Goal: Book appointment/travel/reservation

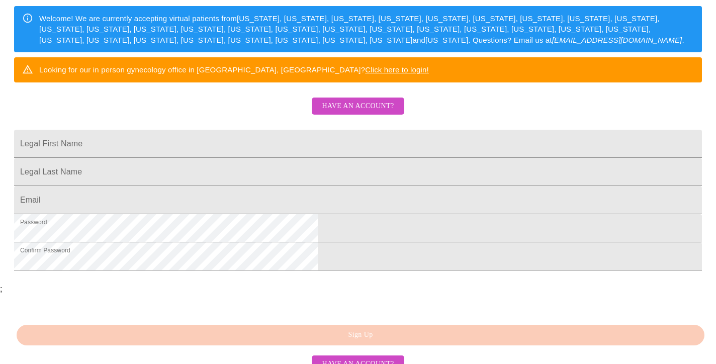
scroll to position [168, 0]
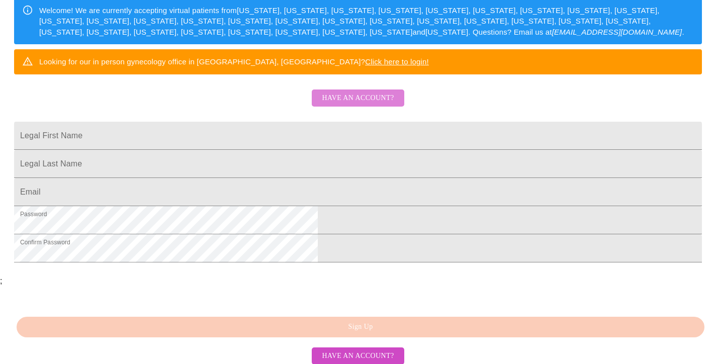
click at [363, 105] on span "Have an account?" at bounding box center [358, 98] width 72 height 13
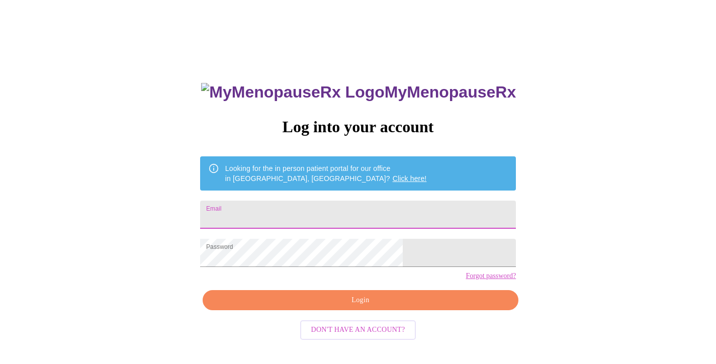
click at [315, 208] on input "Email" at bounding box center [358, 215] width 316 height 28
type input "heleniakphyllis@gmail.com"
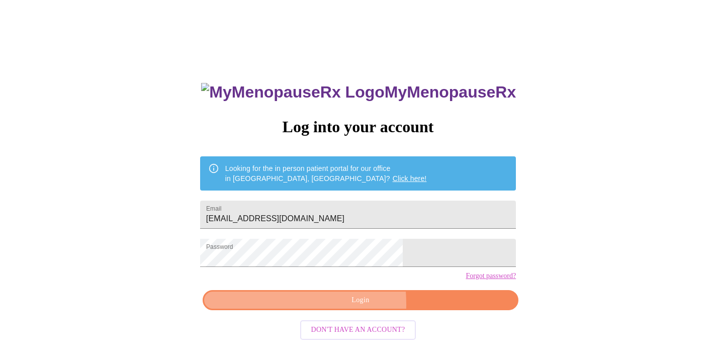
click at [285, 307] on span "Login" at bounding box center [360, 300] width 292 height 13
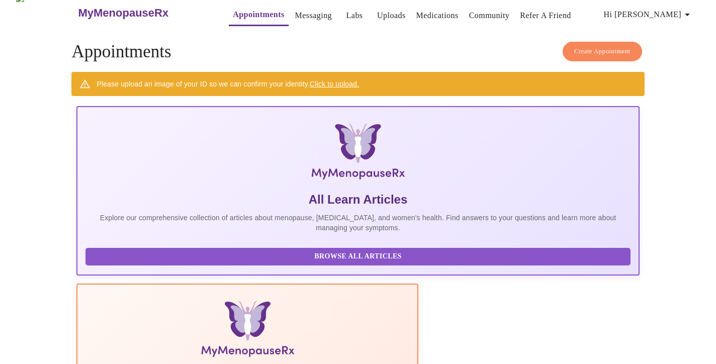
scroll to position [1, 0]
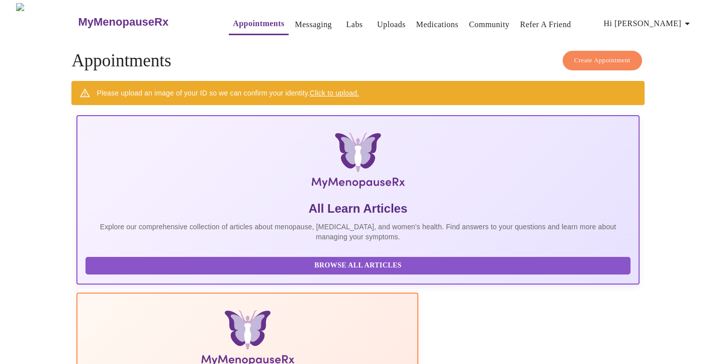
click at [346, 21] on link "Labs" at bounding box center [354, 25] width 17 height 14
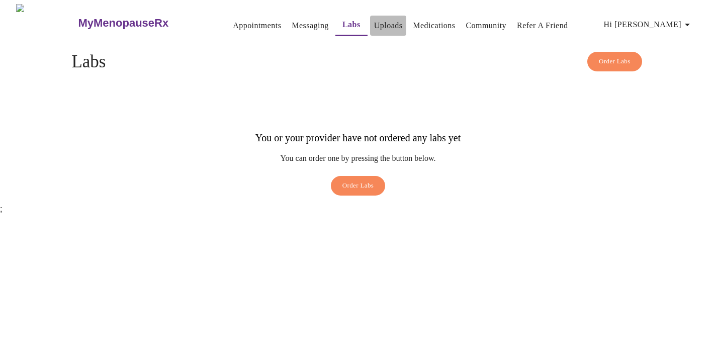
click at [375, 22] on link "Uploads" at bounding box center [388, 26] width 29 height 14
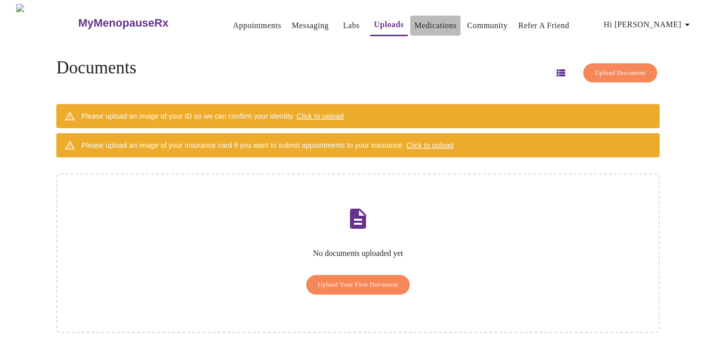
click at [427, 20] on link "Medications" at bounding box center [435, 26] width 42 height 14
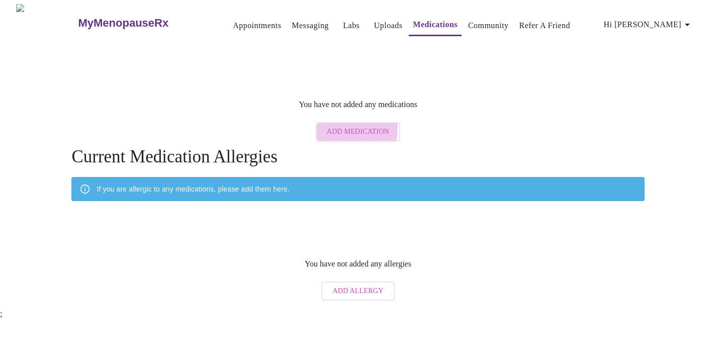
click at [344, 126] on span "Add Medication" at bounding box center [358, 132] width 62 height 13
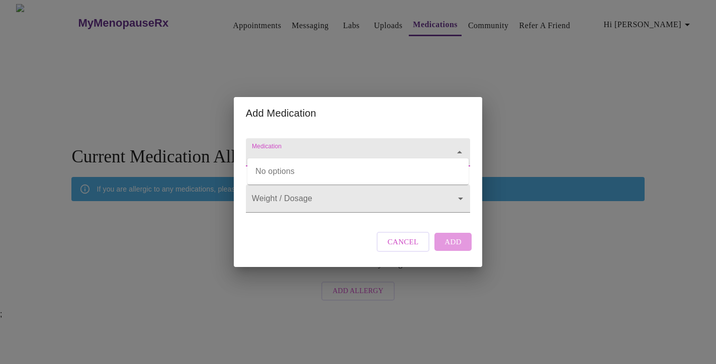
click at [307, 148] on input "Medication" at bounding box center [343, 157] width 187 height 19
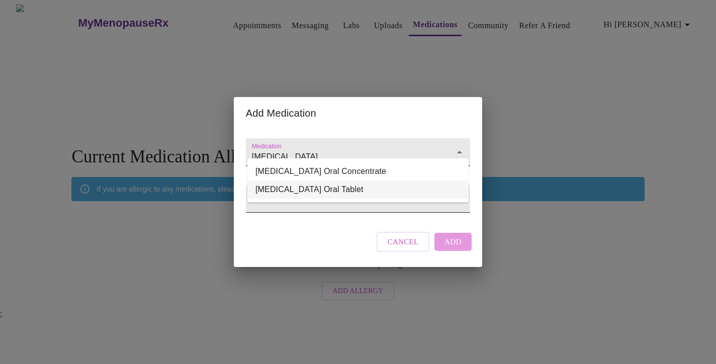
click at [305, 201] on ul "Zoloft Oral Concentrate Zoloft Oral Tablet" at bounding box center [357, 180] width 221 height 44
click at [301, 186] on li "Zoloft Oral Tablet" at bounding box center [357, 189] width 221 height 18
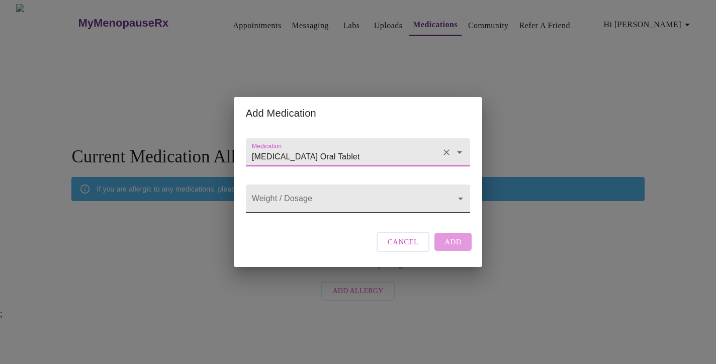
type input "Zoloft Oral Tablet"
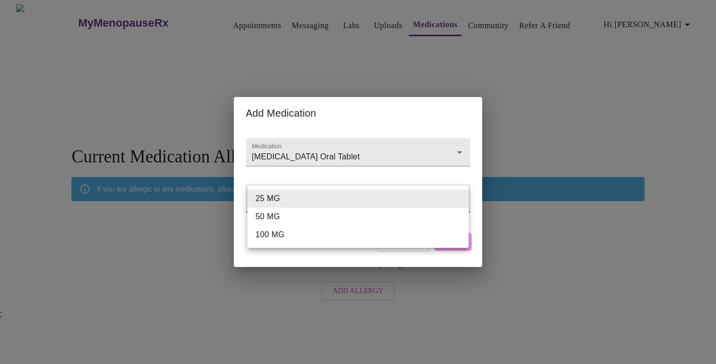
click at [294, 199] on body "MyMenopauseRx Appointments Messaging Labs Uploads Medications Community Refer a…" at bounding box center [358, 155] width 708 height 302
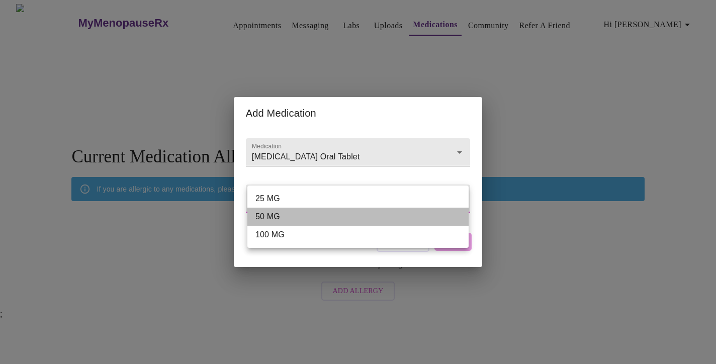
click at [279, 213] on li "50 MG" at bounding box center [357, 217] width 221 height 18
type input "50 MG"
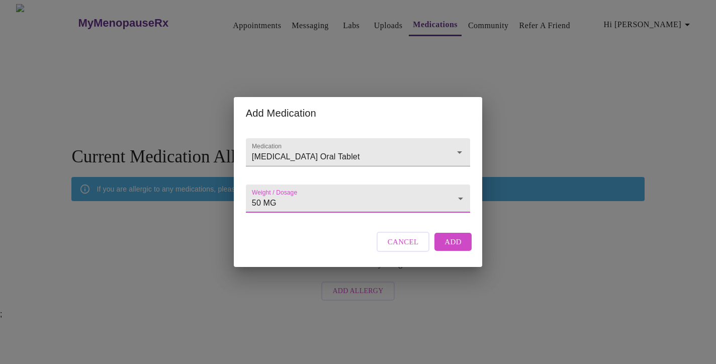
click at [448, 247] on span "Add" at bounding box center [452, 241] width 17 height 13
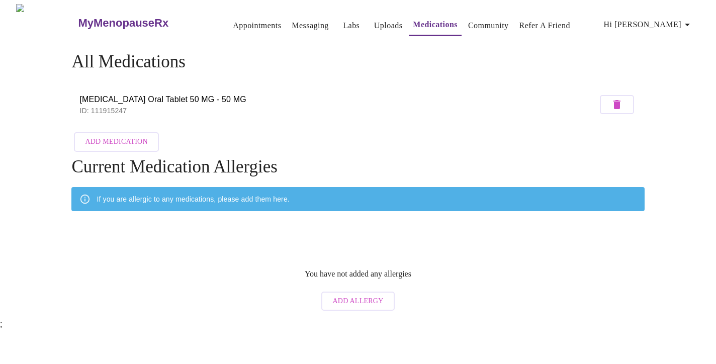
click at [482, 22] on link "Community" at bounding box center [488, 26] width 41 height 14
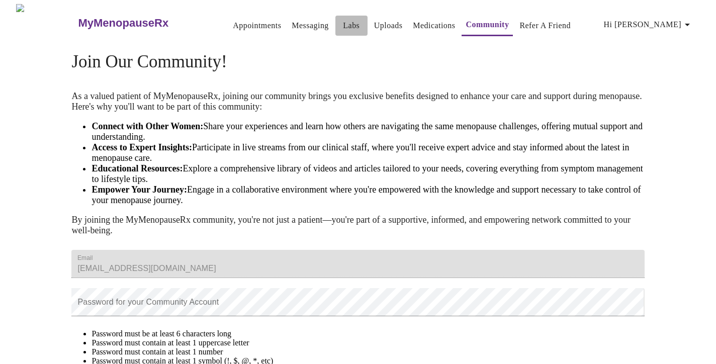
click at [343, 20] on link "Labs" at bounding box center [351, 26] width 17 height 14
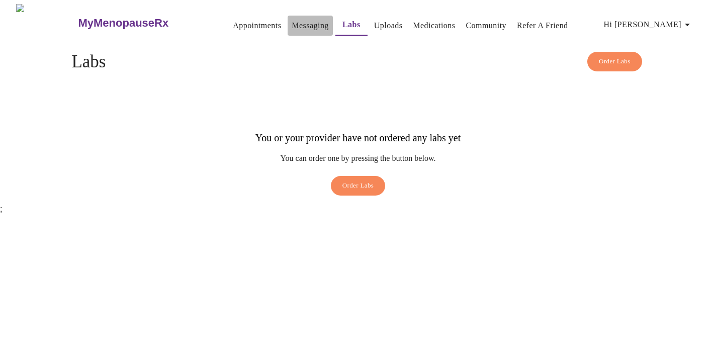
click at [291, 23] on link "Messaging" at bounding box center [309, 26] width 37 height 14
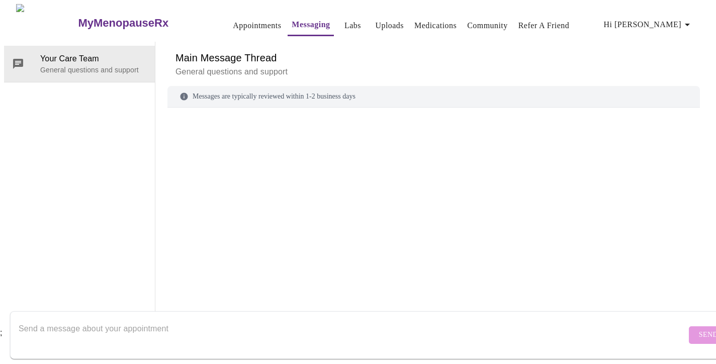
click at [233, 21] on link "Appointments" at bounding box center [257, 26] width 48 height 14
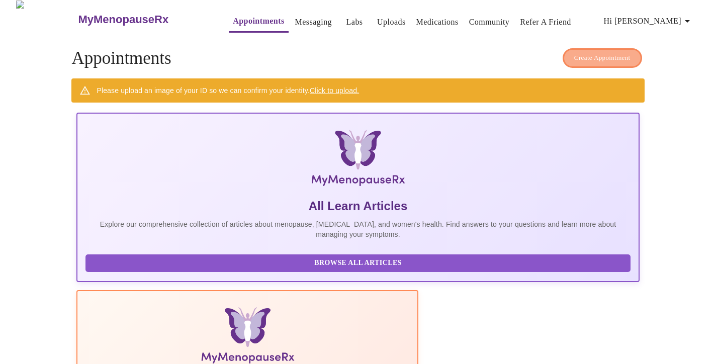
click at [586, 53] on span "Create Appointment" at bounding box center [602, 58] width 56 height 12
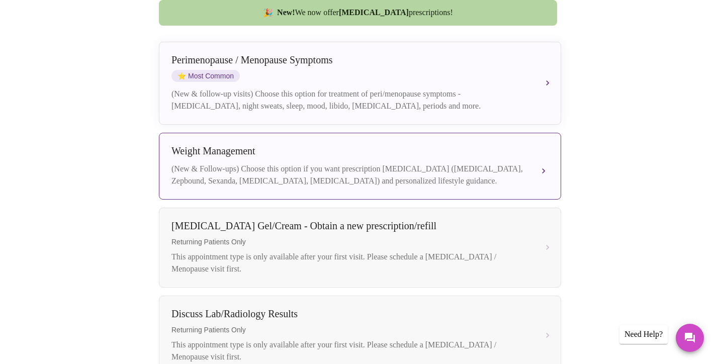
scroll to position [265, 0]
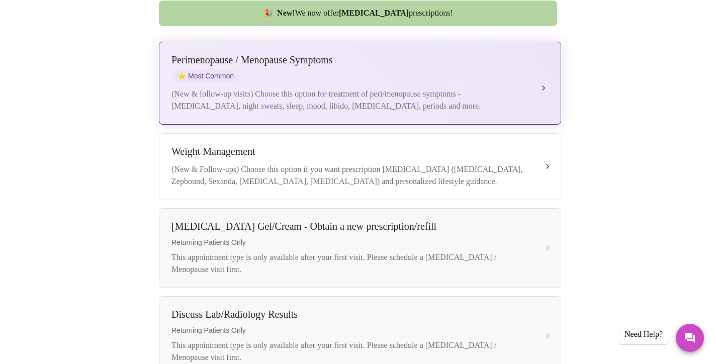
click at [344, 88] on div "(New & follow-up visits) Choose this option for treatment of peri/menopause sym…" at bounding box center [349, 100] width 357 height 24
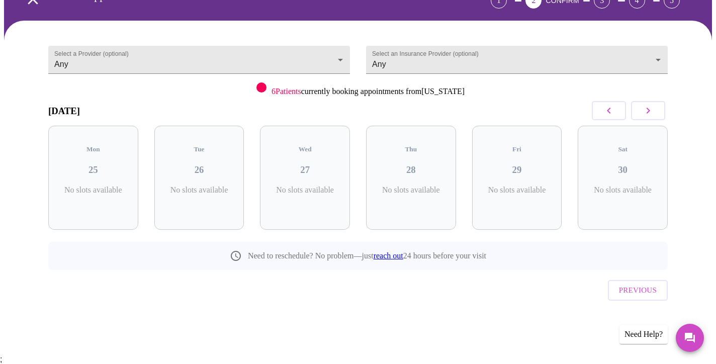
scroll to position [31, 0]
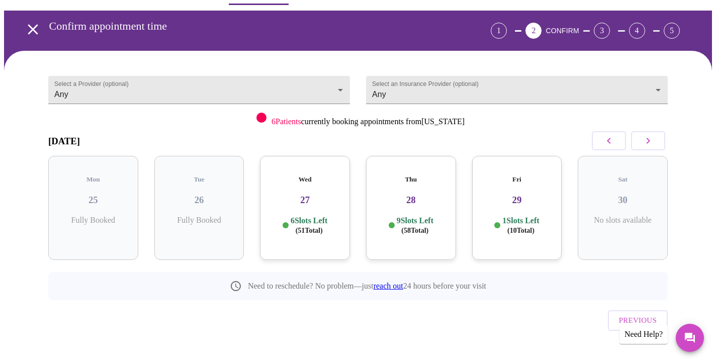
click at [328, 204] on div "Wed 27 6 Slots Left ( 51 Total)" at bounding box center [305, 208] width 90 height 104
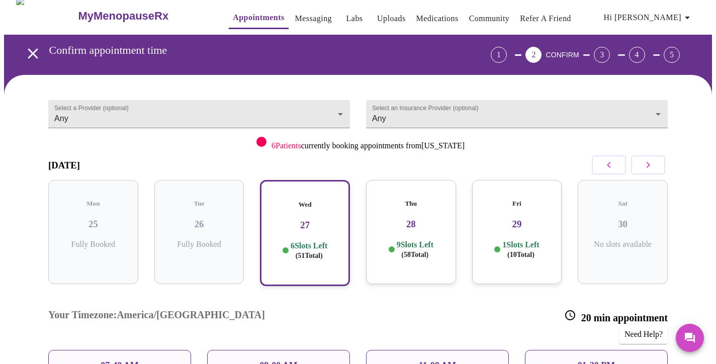
scroll to position [0, 0]
